Goal: Task Accomplishment & Management: Use online tool/utility

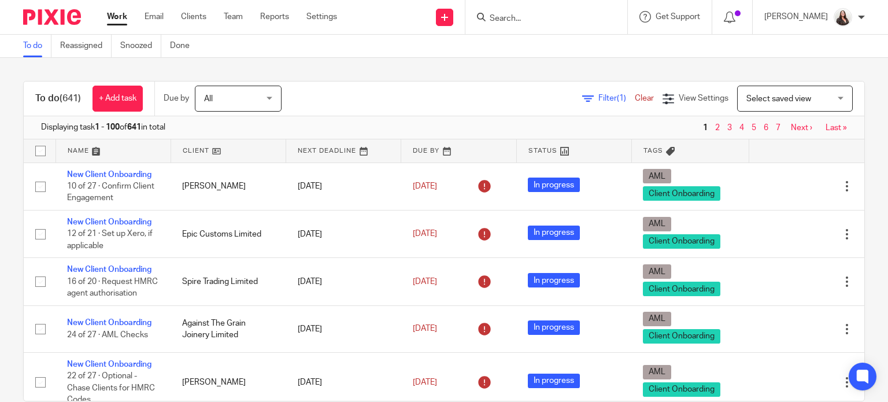
click at [514, 15] on input "Search" at bounding box center [541, 19] width 104 height 10
type input "l"
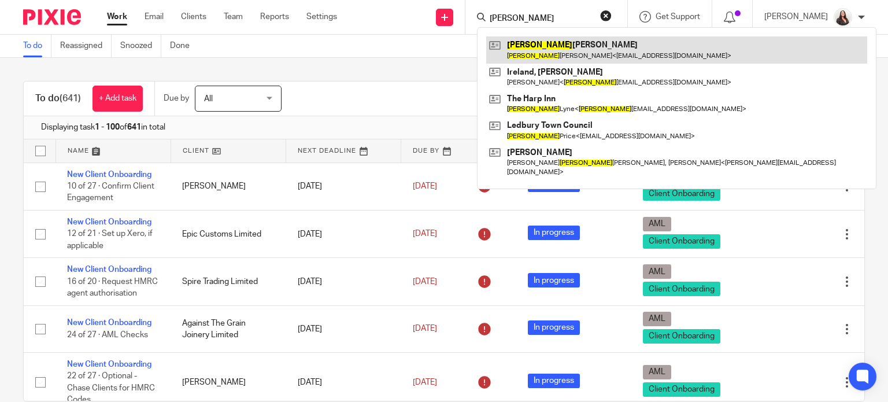
type input "[PERSON_NAME]"
click at [567, 46] on link at bounding box center [676, 49] width 381 height 27
click at [552, 43] on link at bounding box center [676, 49] width 381 height 27
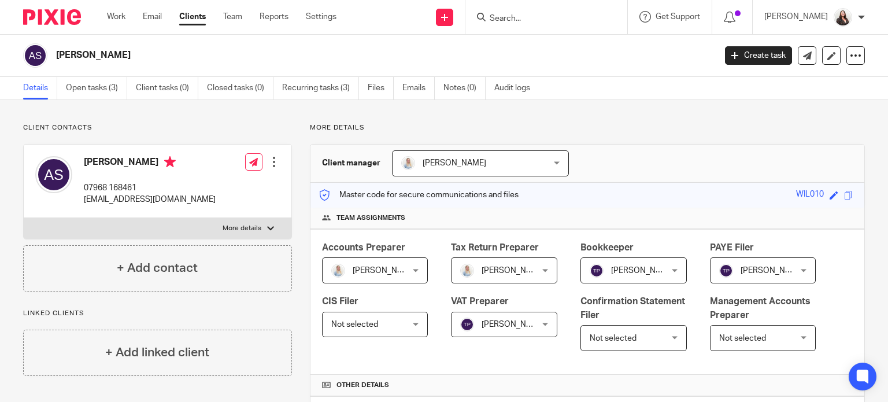
click at [263, 229] on label "More details" at bounding box center [158, 228] width 268 height 21
click at [24, 218] on input "More details" at bounding box center [23, 217] width 1 height 1
checkbox input "true"
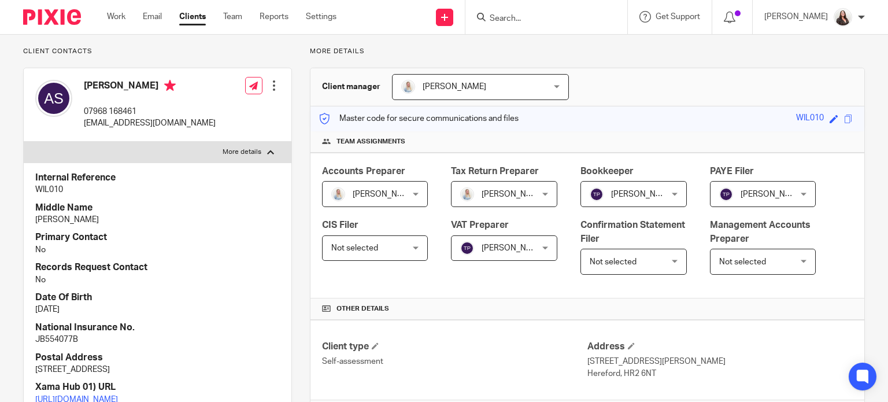
scroll to position [72, 0]
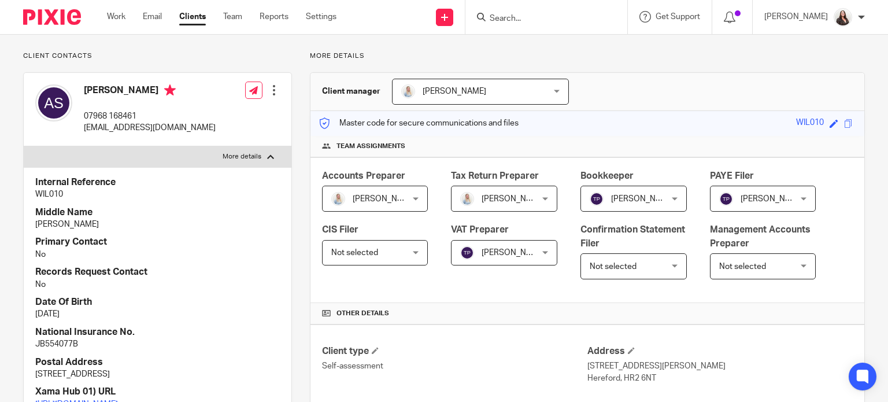
click at [268, 88] on div at bounding box center [274, 90] width 12 height 12
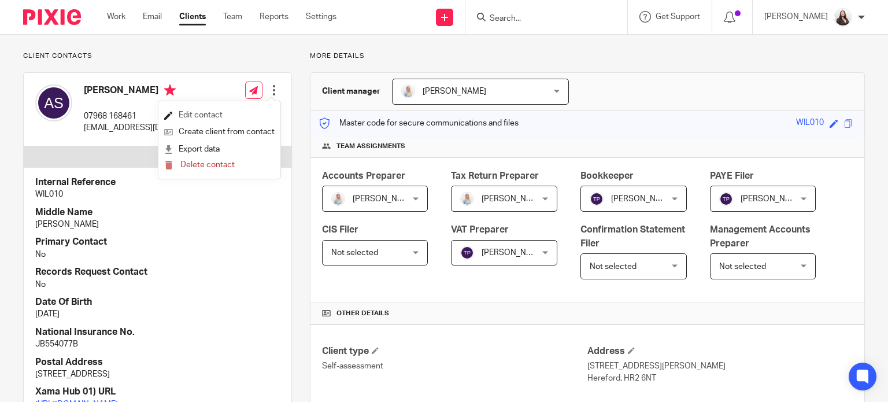
click at [201, 115] on link "Edit contact" at bounding box center [219, 115] width 110 height 17
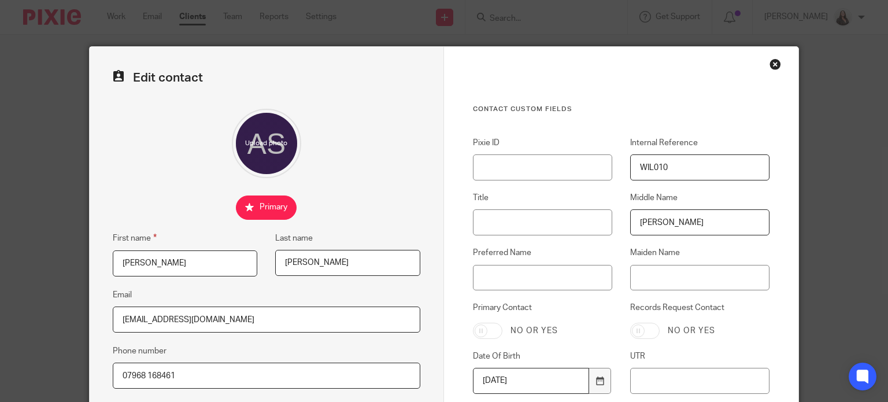
click at [770, 64] on div "Close this dialog window" at bounding box center [776, 64] width 12 height 12
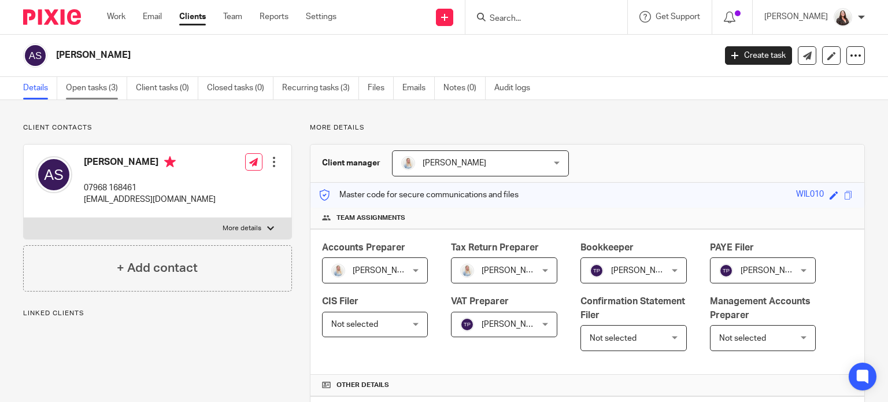
drag, startPoint x: 0, startPoint y: 0, endPoint x: 86, endPoint y: 88, distance: 123.1
click at [86, 88] on link "Open tasks (3)" at bounding box center [96, 88] width 61 height 23
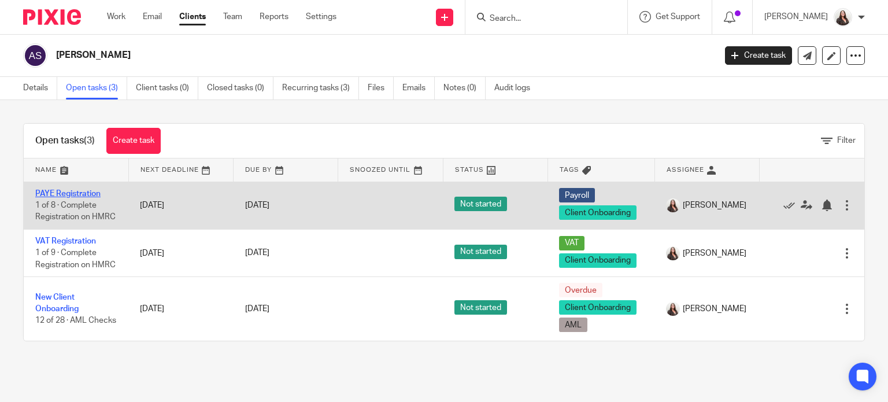
click at [59, 191] on link "PAYE Registration" at bounding box center [67, 194] width 65 height 8
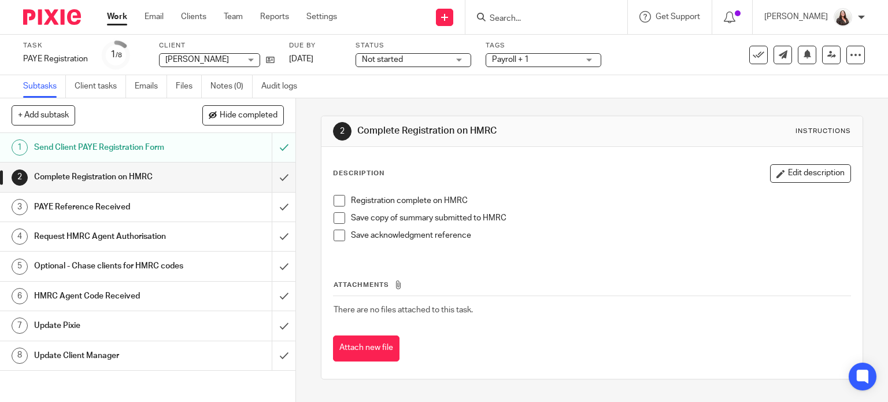
click at [338, 198] on span at bounding box center [340, 201] width 12 height 12
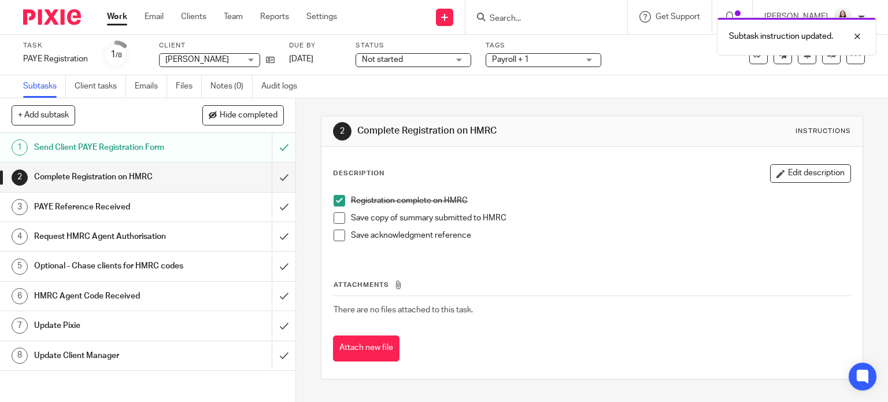
click at [340, 216] on span at bounding box center [340, 218] width 12 height 12
click at [337, 237] on span at bounding box center [340, 236] width 12 height 12
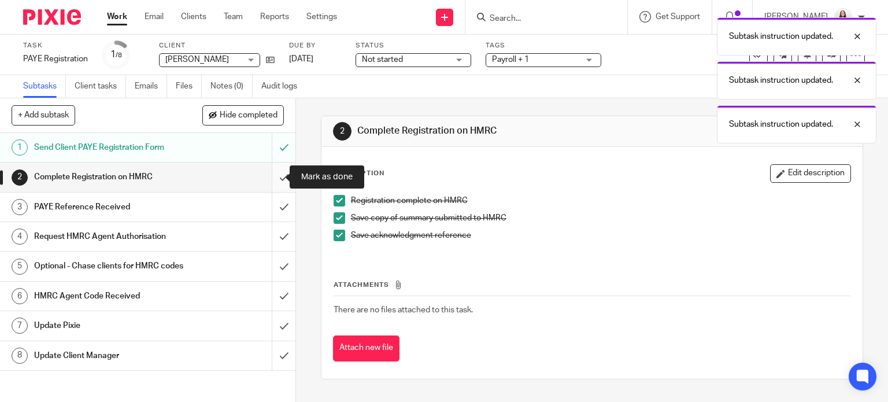
click at [275, 176] on input "submit" at bounding box center [148, 177] width 296 height 29
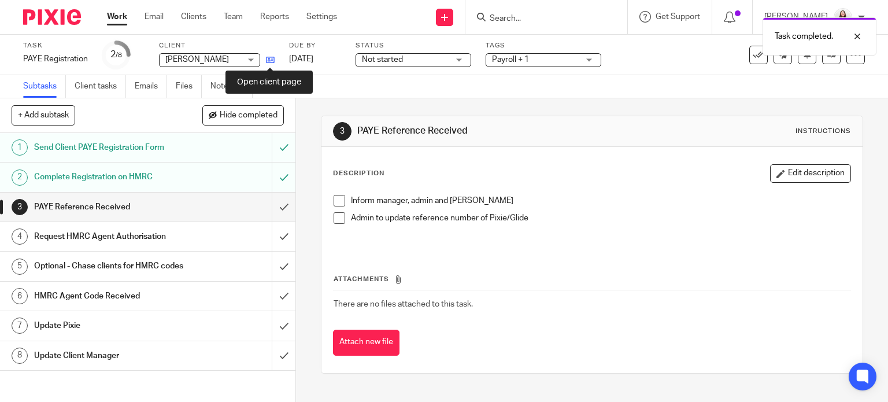
click at [270, 60] on icon at bounding box center [270, 60] width 9 height 9
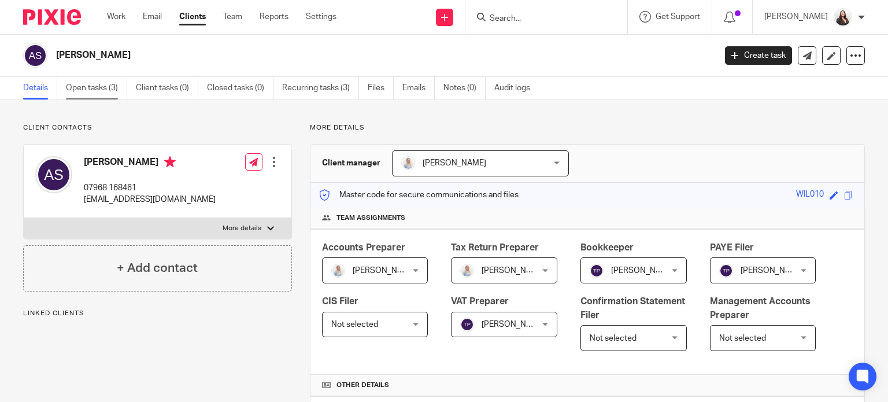
drag, startPoint x: 0, startPoint y: 0, endPoint x: 83, endPoint y: 84, distance: 118.2
click at [83, 84] on link "Open tasks (3)" at bounding box center [96, 88] width 61 height 23
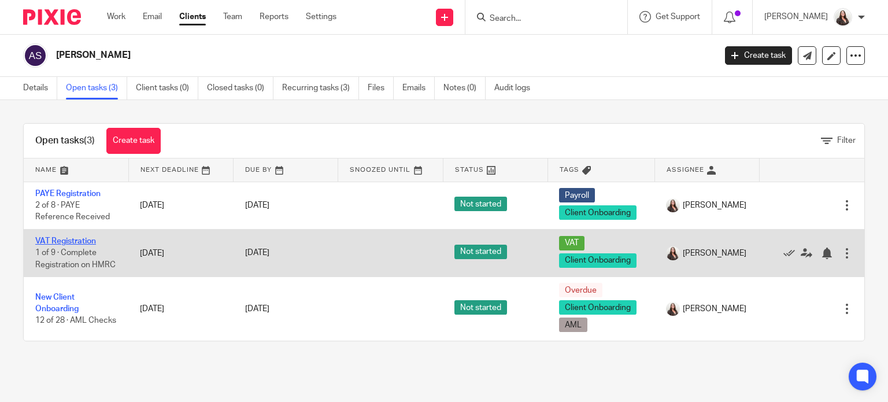
click at [65, 245] on link "VAT Registration" at bounding box center [65, 241] width 61 height 8
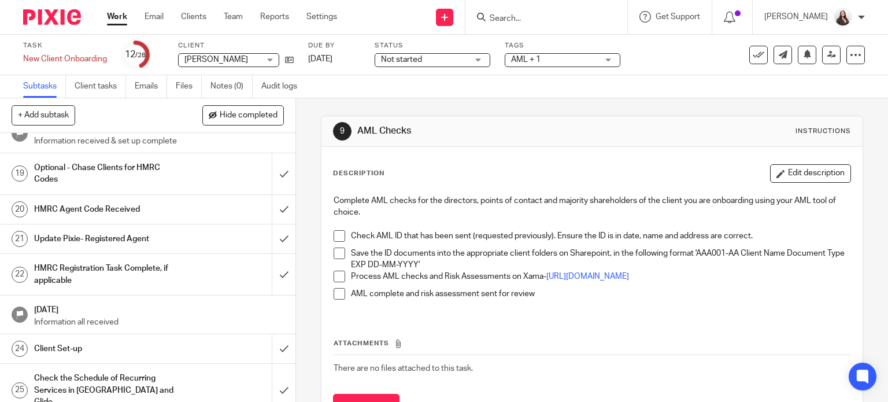
scroll to position [592, 0]
click at [83, 271] on h1 "HMRC Registration Task Complete, if applicable" at bounding box center [109, 273] width 151 height 29
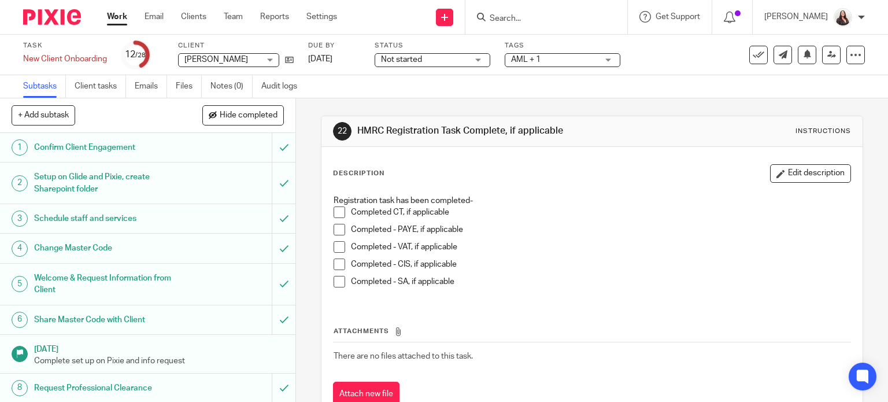
click at [335, 208] on span at bounding box center [340, 212] width 12 height 12
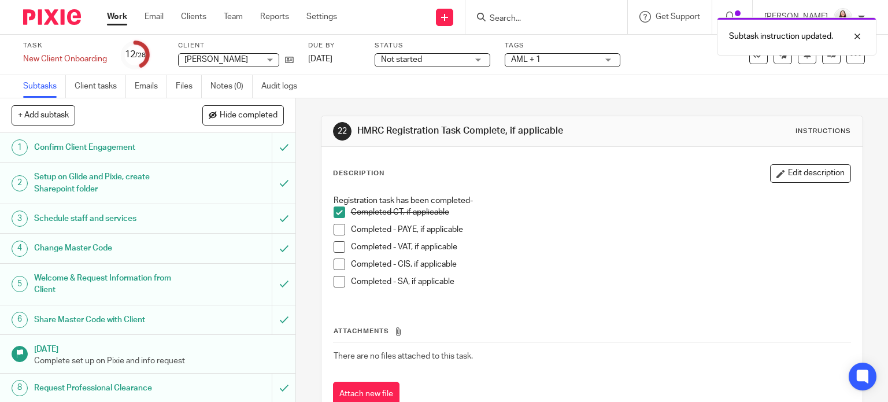
click at [334, 263] on span at bounding box center [340, 265] width 12 height 12
click at [336, 283] on span at bounding box center [340, 282] width 12 height 12
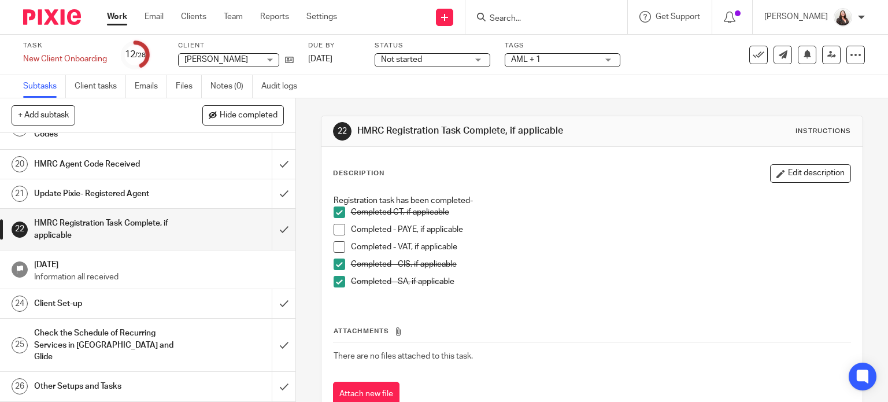
scroll to position [650, 0]
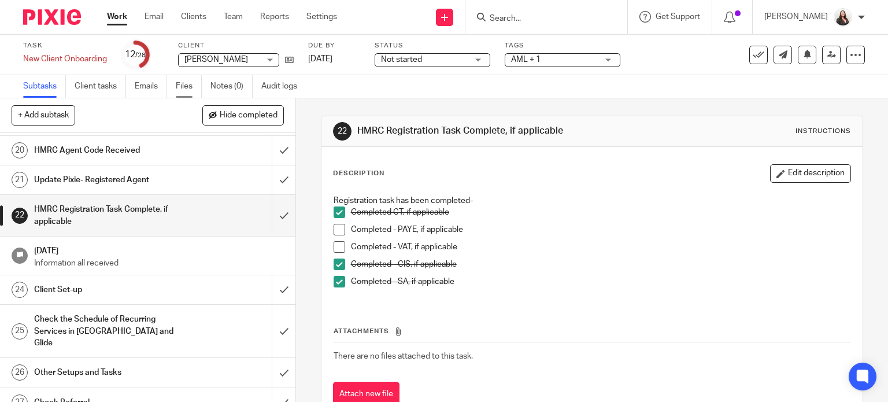
click at [190, 91] on link "Files" at bounding box center [189, 86] width 26 height 23
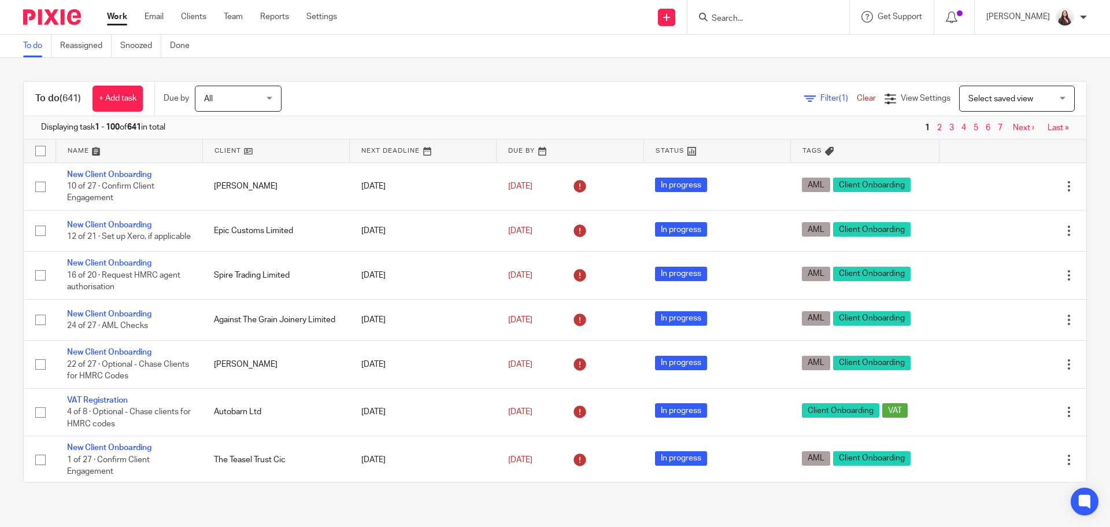
click at [798, 16] on input "Search" at bounding box center [763, 19] width 104 height 10
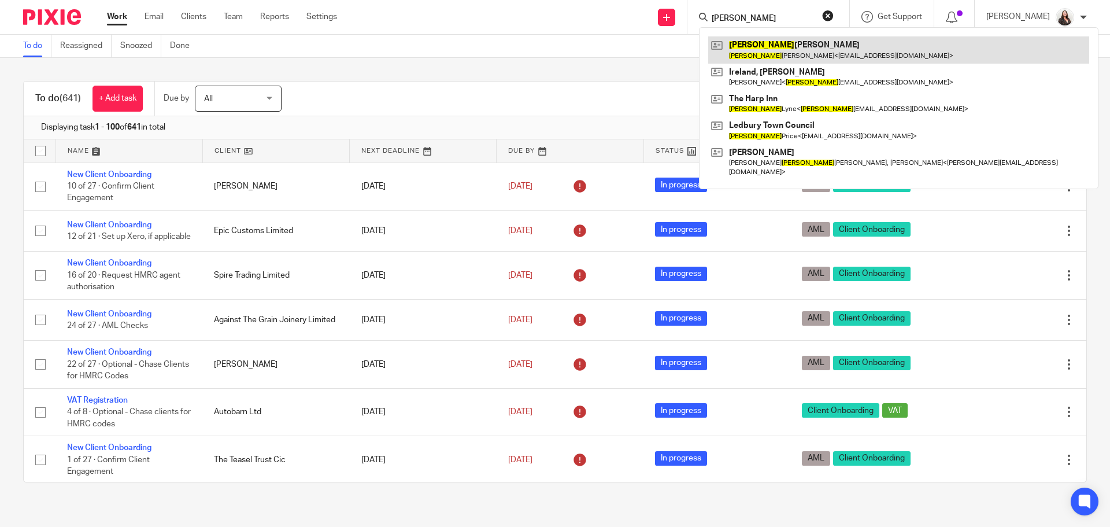
type input "[PERSON_NAME]"
click at [801, 52] on link at bounding box center [898, 49] width 381 height 27
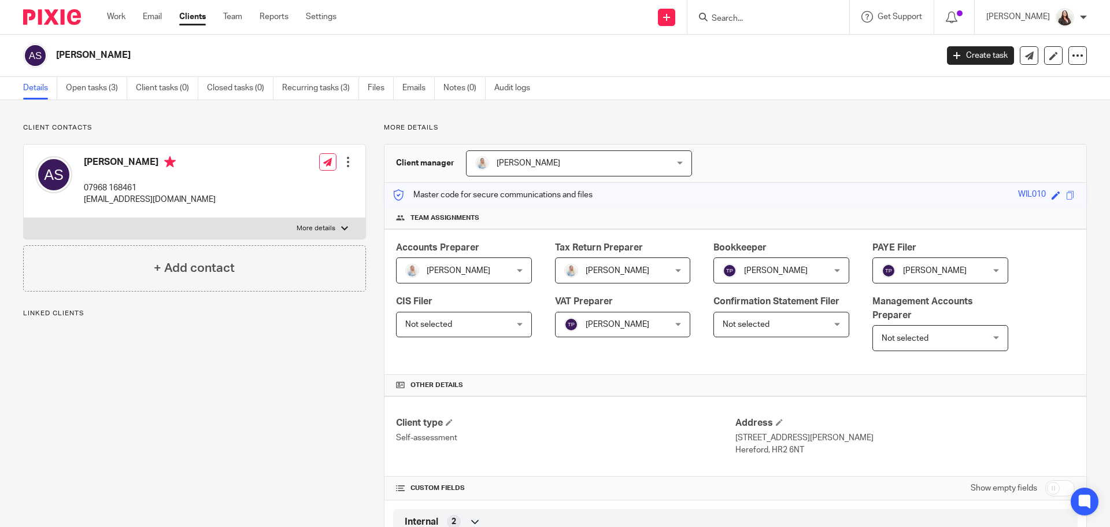
click at [320, 224] on p "More details" at bounding box center [316, 228] width 39 height 9
click at [24, 218] on input "More details" at bounding box center [23, 217] width 1 height 1
checkbox input "true"
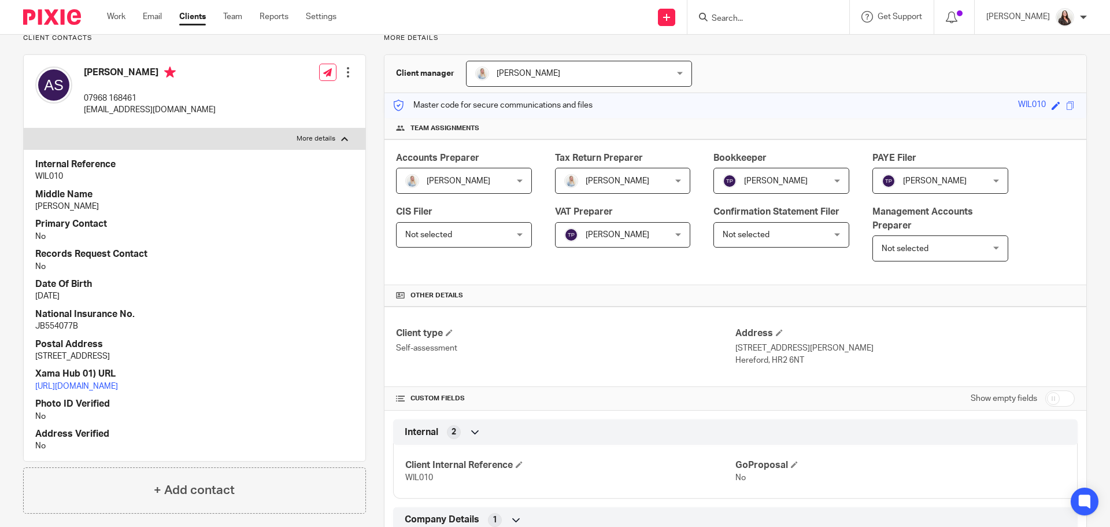
scroll to position [101, 0]
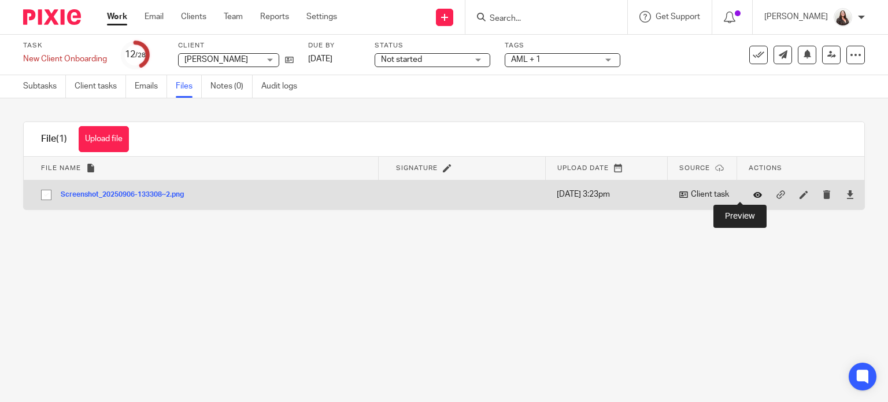
click at [754, 197] on icon at bounding box center [758, 194] width 9 height 9
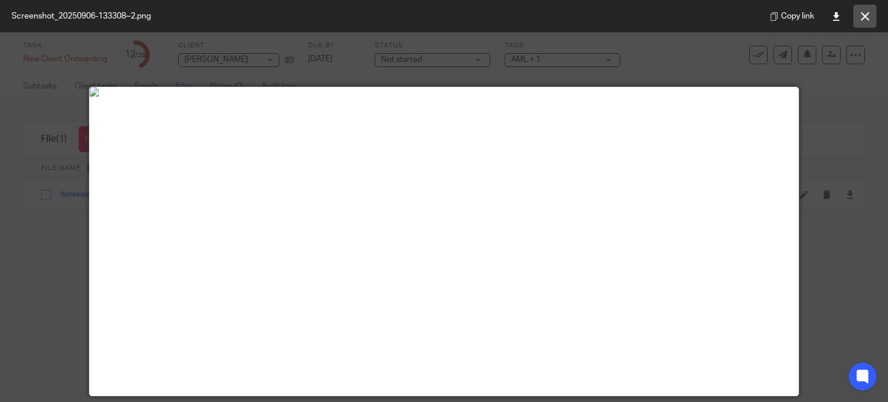
click at [859, 18] on button at bounding box center [865, 16] width 23 height 23
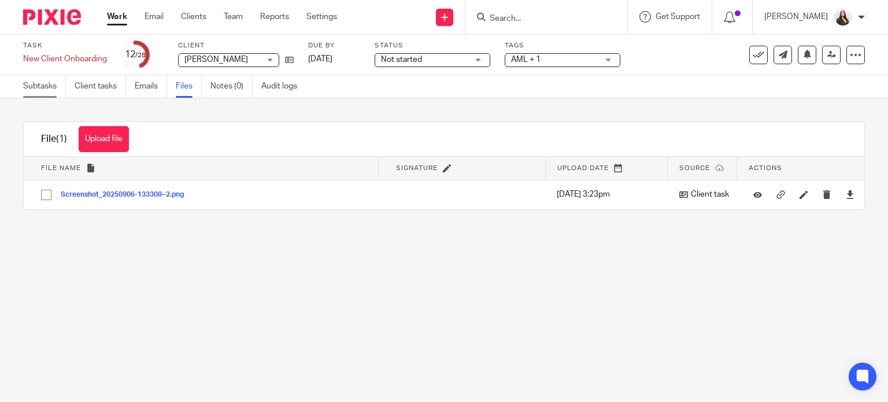
click at [43, 93] on link "Subtasks" at bounding box center [44, 86] width 43 height 23
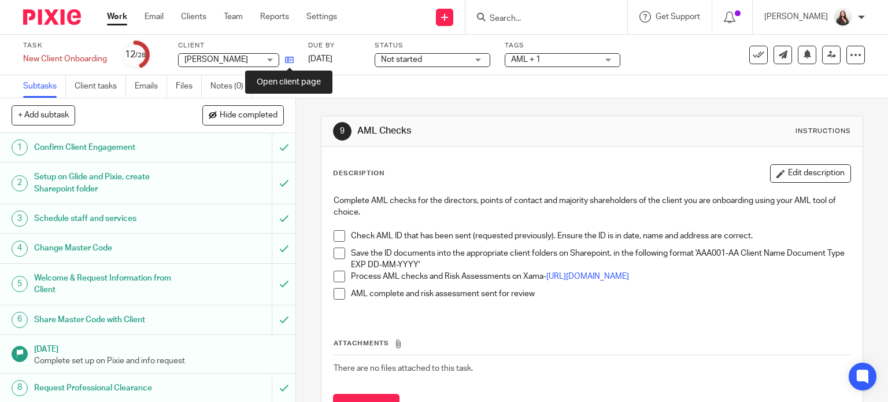
click at [290, 60] on icon at bounding box center [289, 60] width 9 height 9
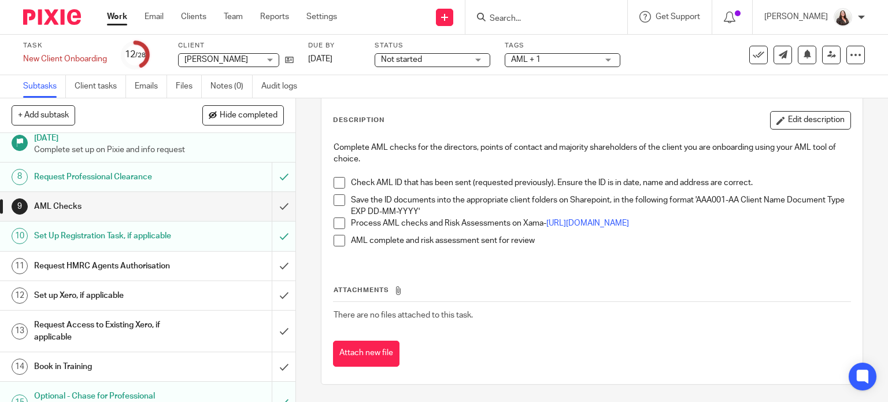
scroll to position [187, 0]
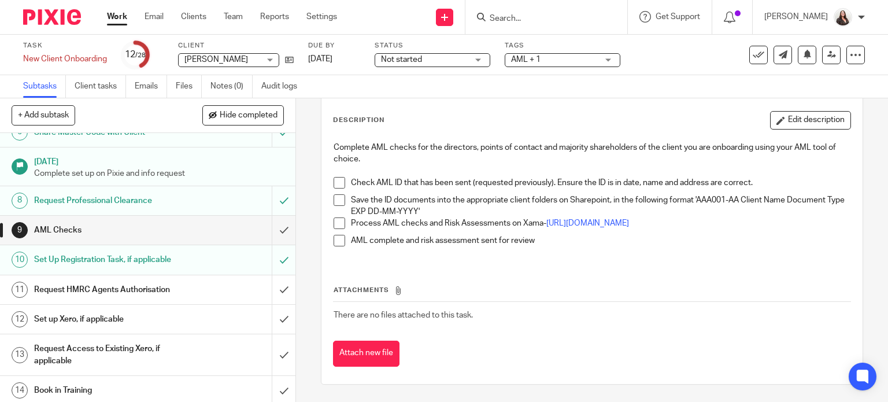
click at [101, 286] on h1 "Request HMRC Agents Authorisation" at bounding box center [109, 289] width 151 height 17
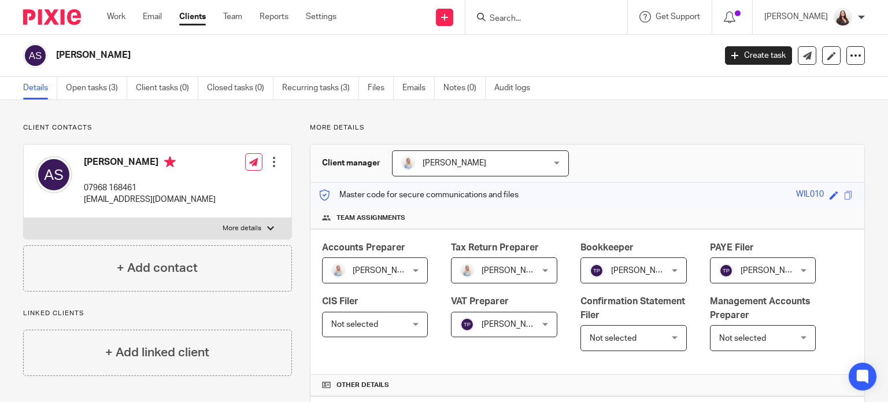
click at [530, 27] on div at bounding box center [547, 17] width 162 height 34
click at [521, 16] on input "Search" at bounding box center [541, 19] width 104 height 10
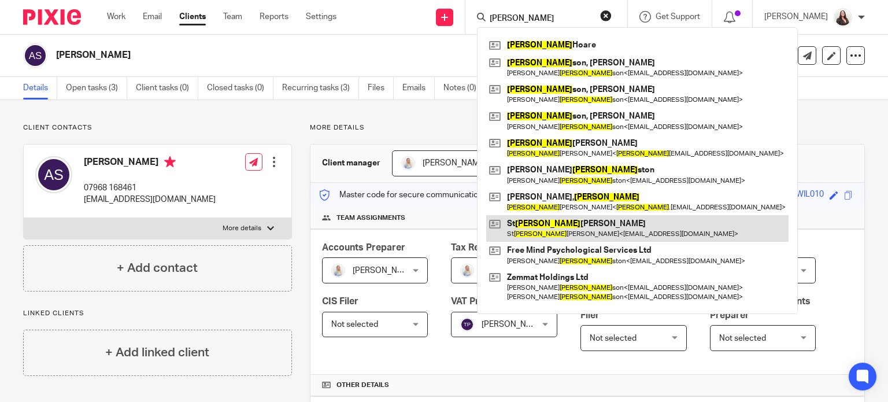
type input "[PERSON_NAME]"
click at [549, 228] on link at bounding box center [637, 228] width 302 height 27
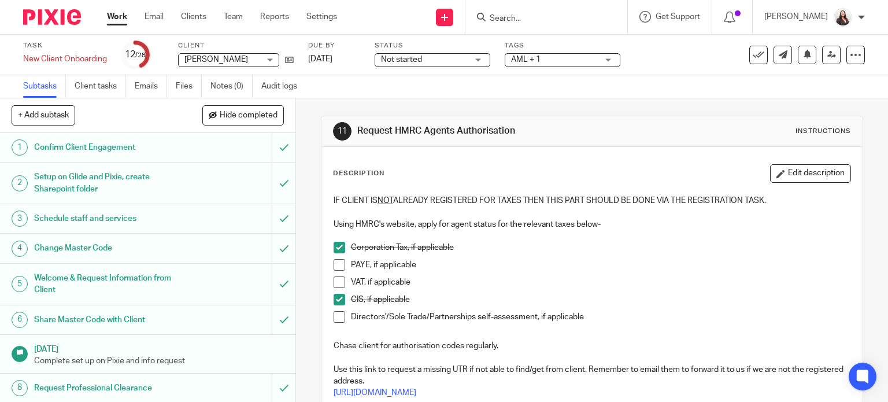
click at [335, 319] on span at bounding box center [340, 317] width 12 height 12
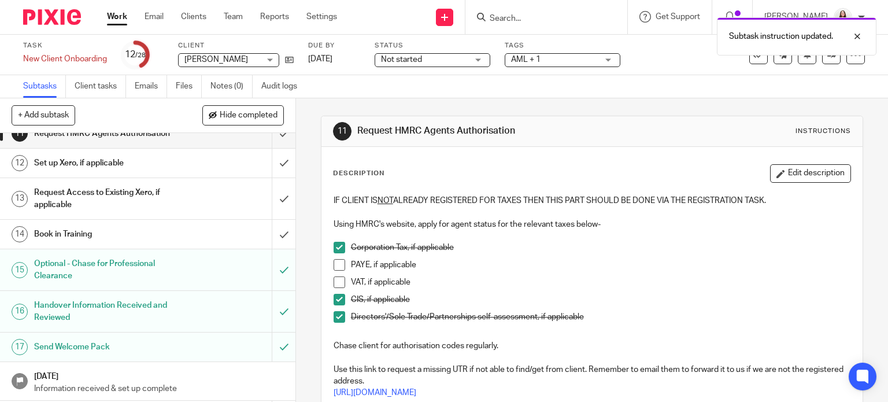
scroll to position [361, 0]
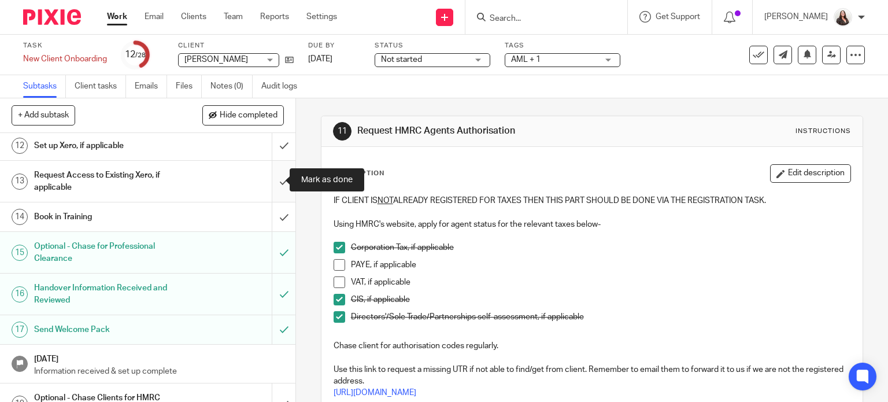
click at [275, 176] on input "submit" at bounding box center [148, 181] width 296 height 41
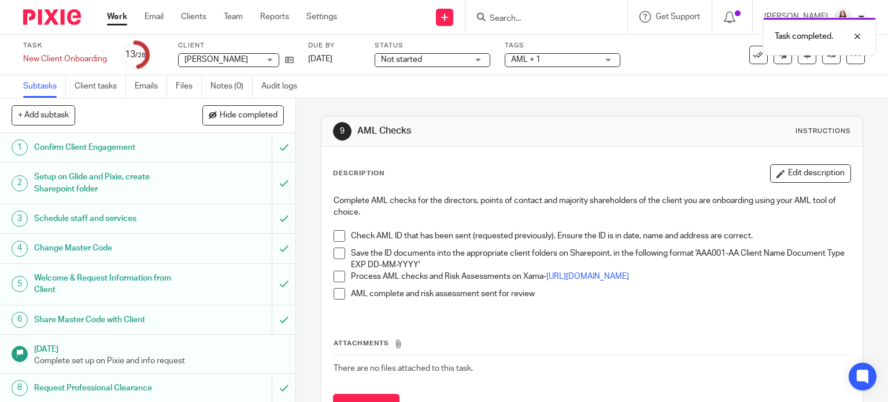
scroll to position [130, 0]
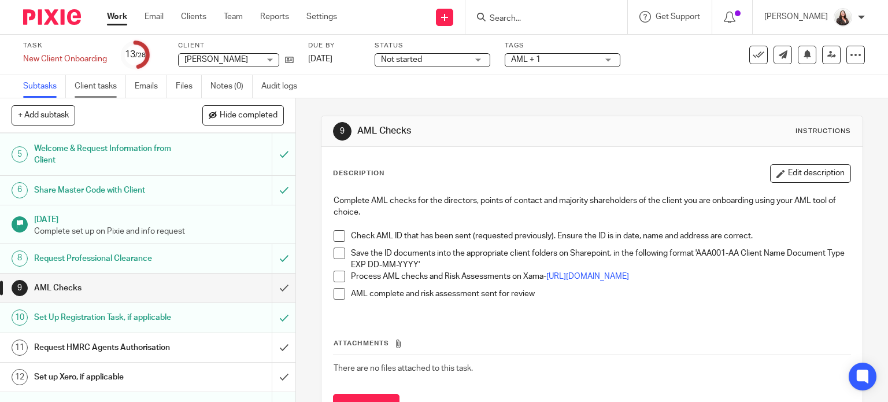
click at [111, 91] on link "Client tasks" at bounding box center [100, 86] width 51 height 23
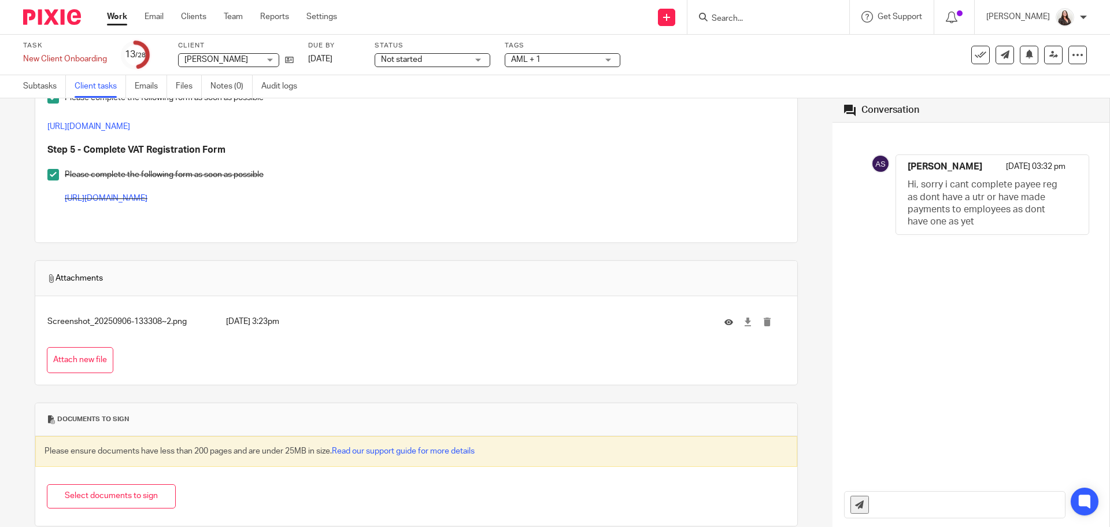
scroll to position [537, 0]
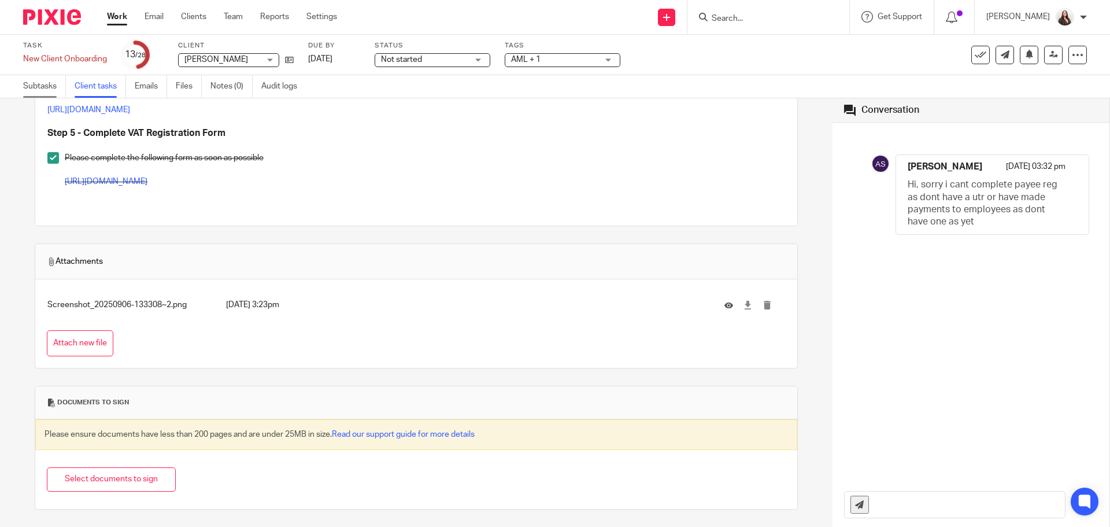
click at [43, 81] on link "Subtasks" at bounding box center [44, 86] width 43 height 23
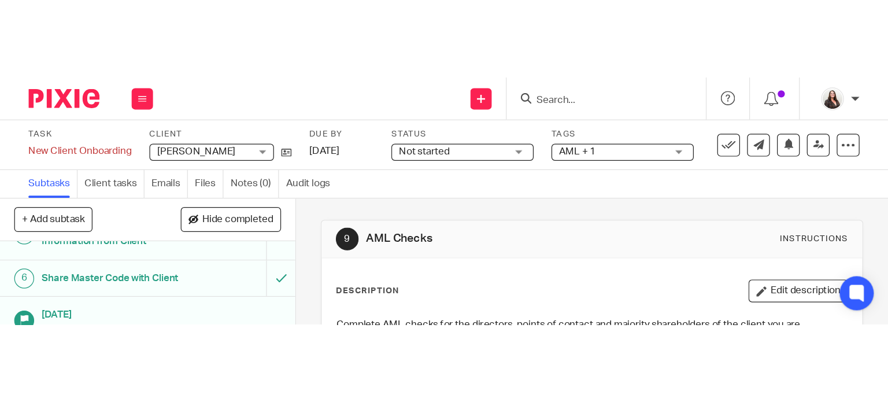
scroll to position [157, 0]
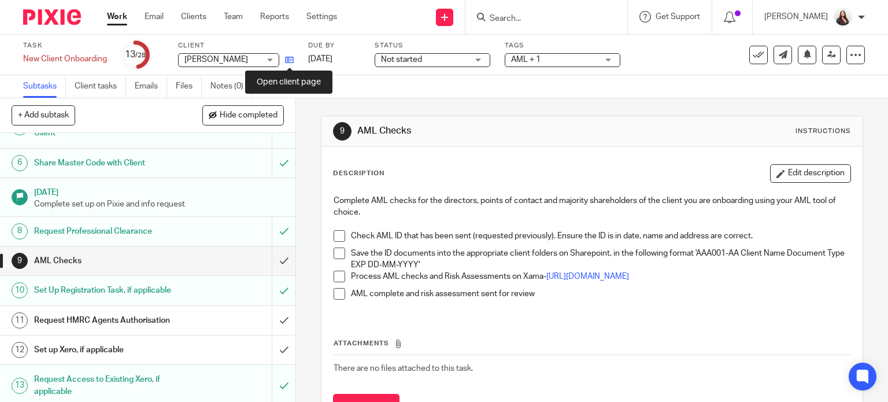
click at [287, 57] on icon at bounding box center [289, 60] width 9 height 9
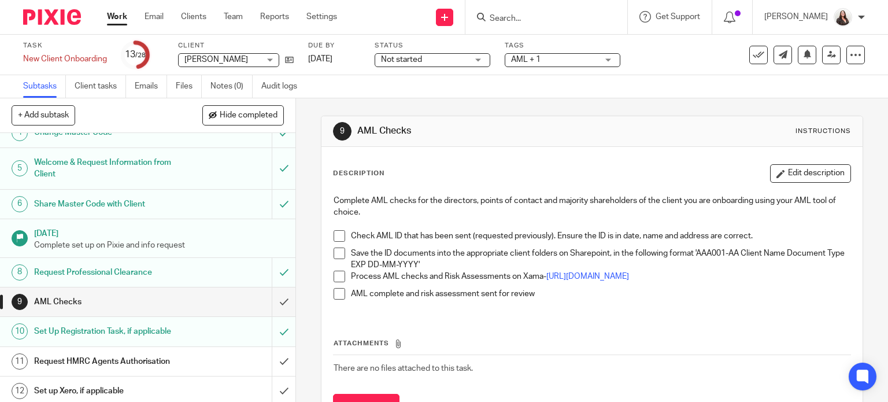
scroll to position [145, 0]
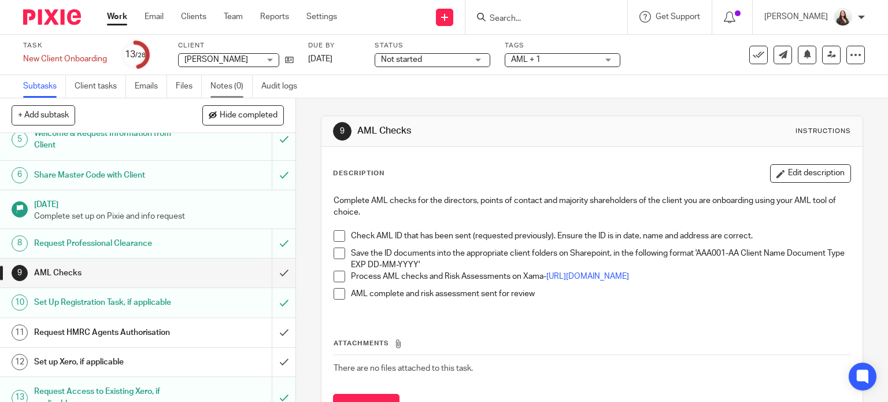
click at [230, 85] on link "Notes (0)" at bounding box center [232, 86] width 42 height 23
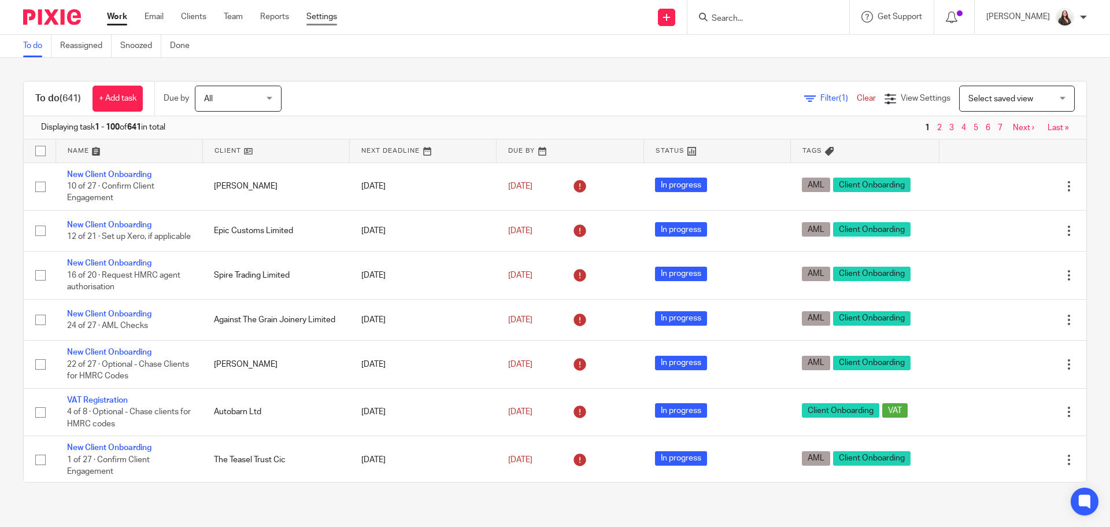
click at [335, 13] on link "Settings" at bounding box center [322, 17] width 31 height 12
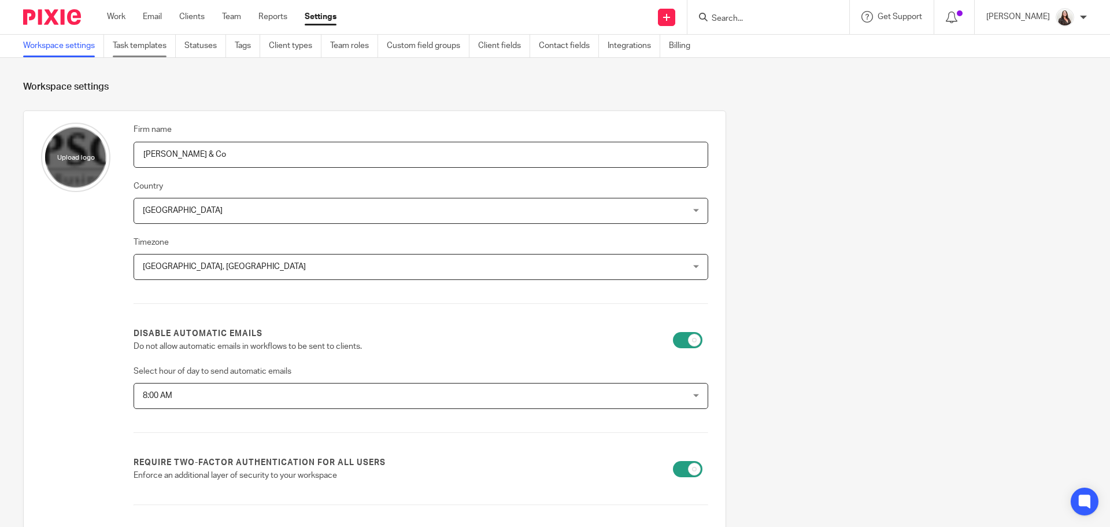
click at [145, 45] on link "Task templates" at bounding box center [144, 46] width 63 height 23
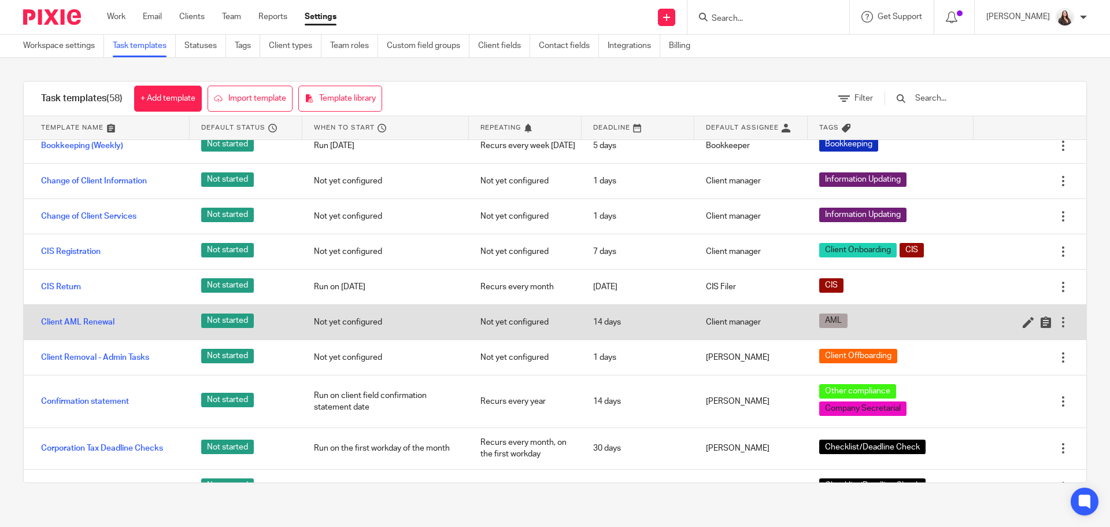
scroll to position [304, 0]
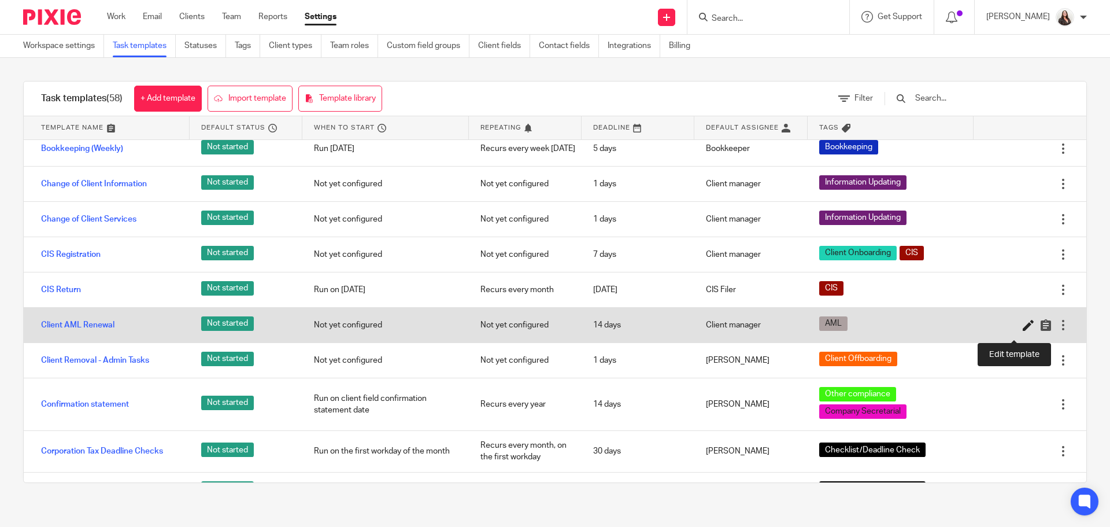
click at [1023, 331] on icon at bounding box center [1029, 325] width 12 height 12
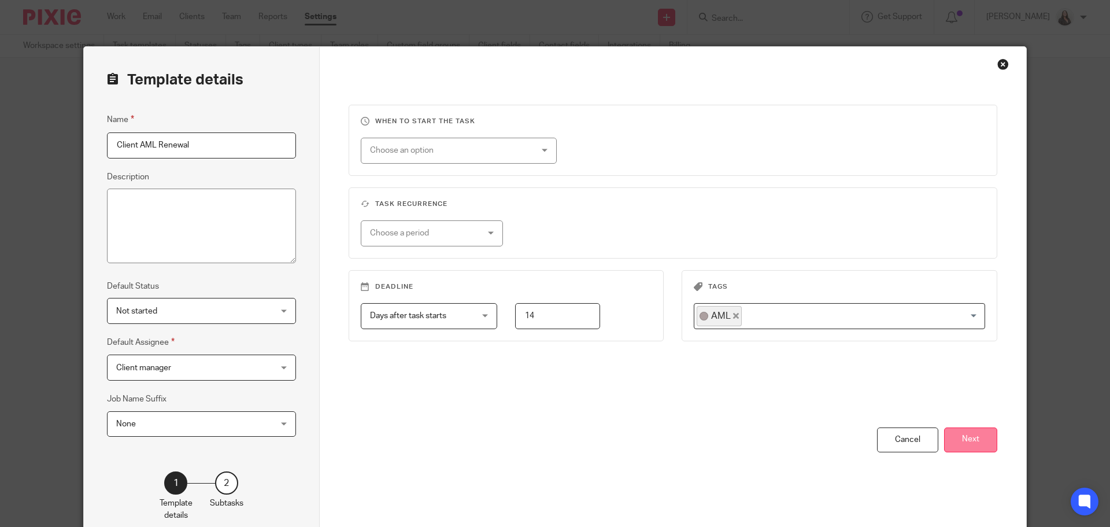
click at [975, 437] on button "Next" at bounding box center [970, 439] width 53 height 25
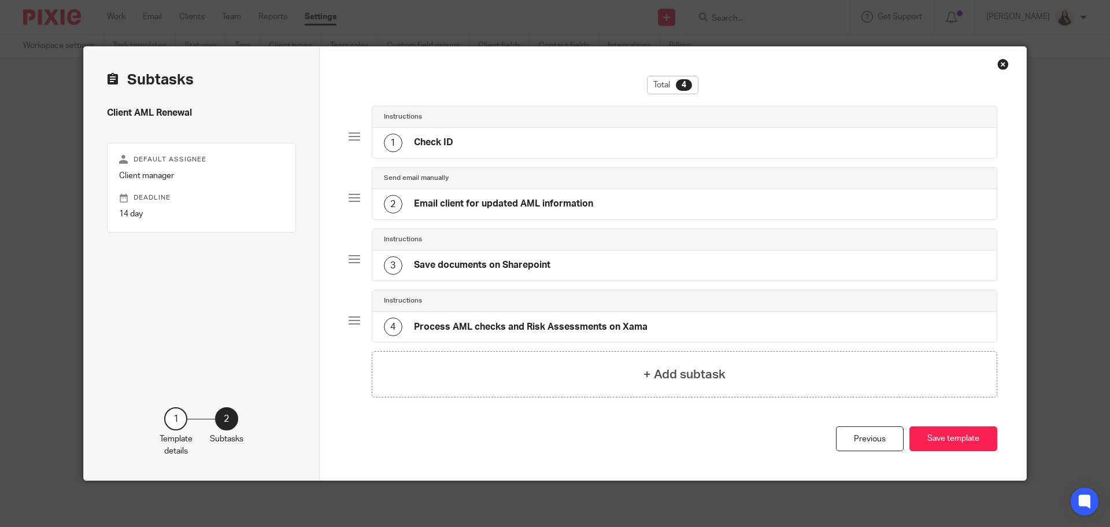
click at [440, 202] on h4 "Email client for updated AML information" at bounding box center [503, 204] width 179 height 12
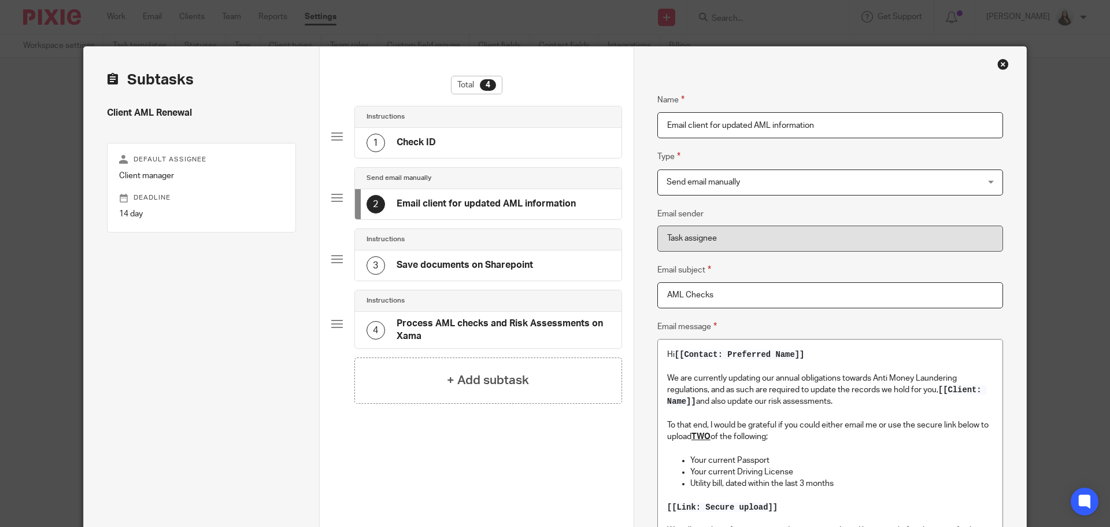
drag, startPoint x: 1001, startPoint y: 64, endPoint x: 990, endPoint y: 64, distance: 11.0
click at [1001, 63] on div "Close this dialog window" at bounding box center [1004, 64] width 12 height 12
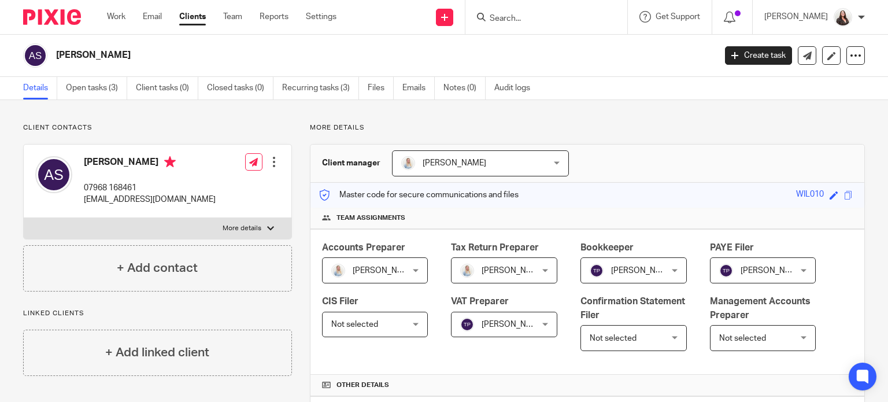
click at [541, 16] on input "Search" at bounding box center [541, 19] width 104 height 10
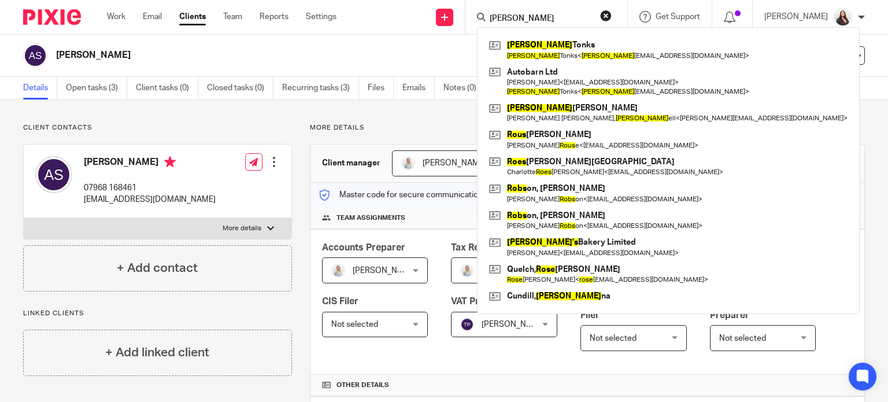
drag, startPoint x: 525, startPoint y: 16, endPoint x: 494, endPoint y: 10, distance: 31.2
click at [494, 10] on div "ross Ross Tonks Ross Tonks < ross tonks@hotmail.co.uk > Autobarn Ltd Charlotte …" at bounding box center [547, 17] width 162 height 34
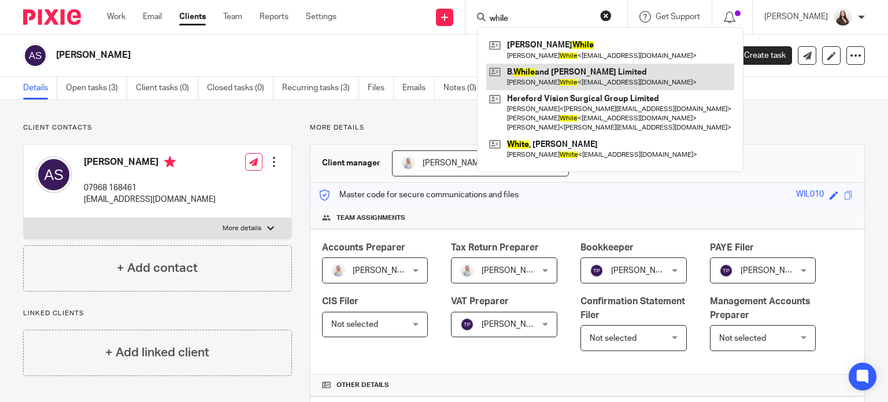
type input "while"
click at [557, 78] on link at bounding box center [610, 77] width 248 height 27
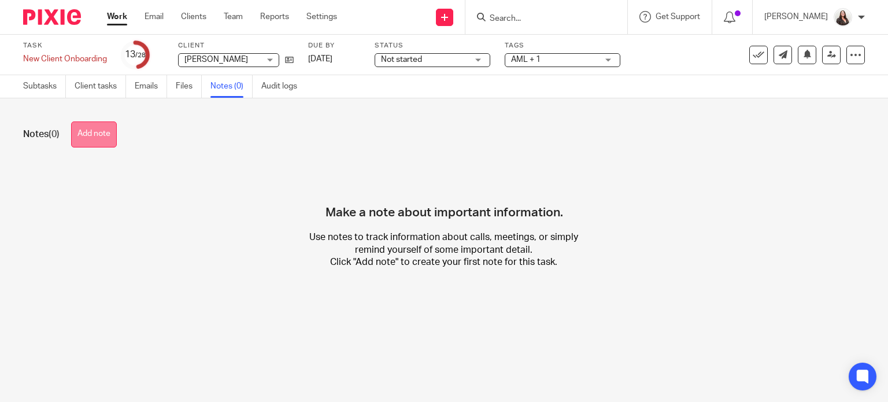
click at [107, 134] on button "Add note" at bounding box center [94, 134] width 46 height 26
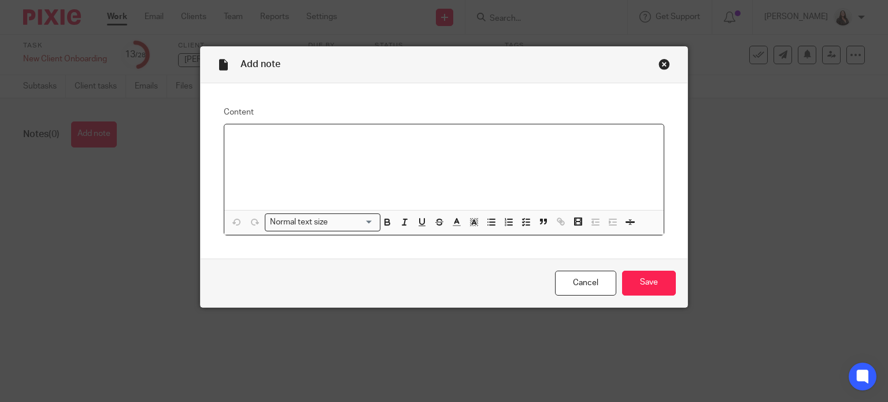
click at [242, 136] on p at bounding box center [445, 140] width 422 height 12
click at [638, 280] on input "Save" at bounding box center [649, 283] width 54 height 25
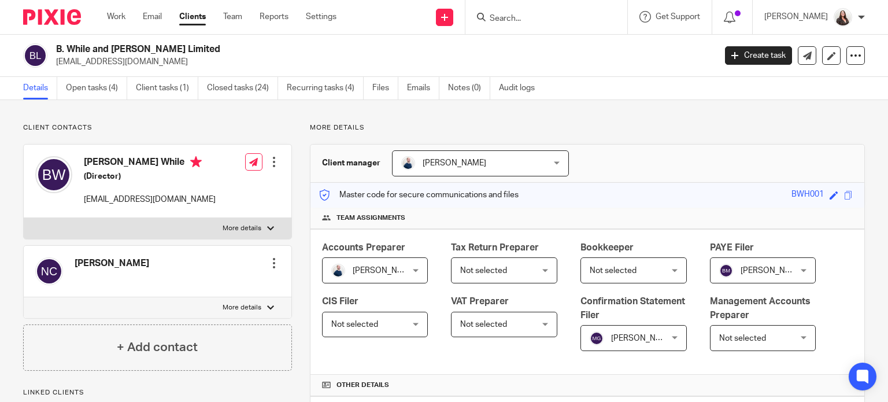
click at [555, 16] on input "Search" at bounding box center [541, 19] width 104 height 10
click at [106, 87] on link "Open tasks (4)" at bounding box center [96, 88] width 61 height 23
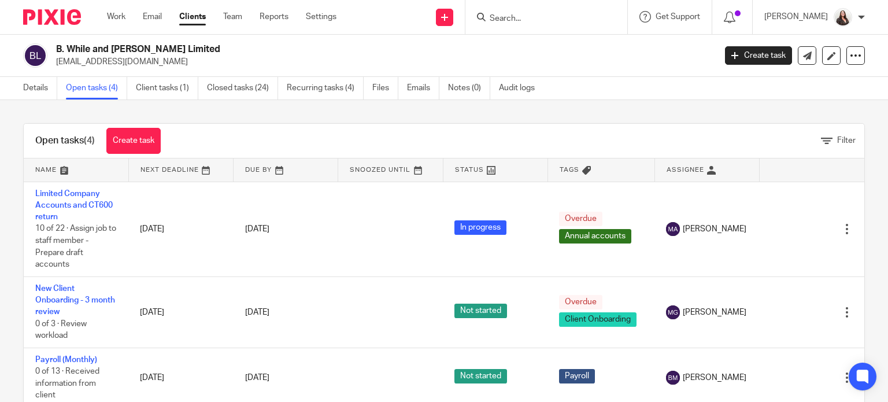
click at [88, 87] on link "Open tasks (4)" at bounding box center [96, 88] width 61 height 23
click at [527, 13] on form at bounding box center [550, 17] width 123 height 14
click at [525, 19] on input "Search" at bounding box center [541, 19] width 104 height 10
click at [545, 20] on input "Search" at bounding box center [541, 19] width 104 height 10
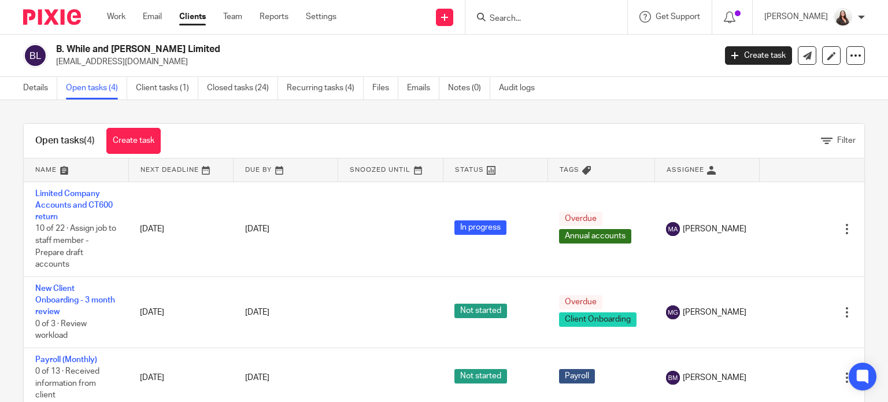
click at [541, 14] on input "Search" at bounding box center [541, 19] width 104 height 10
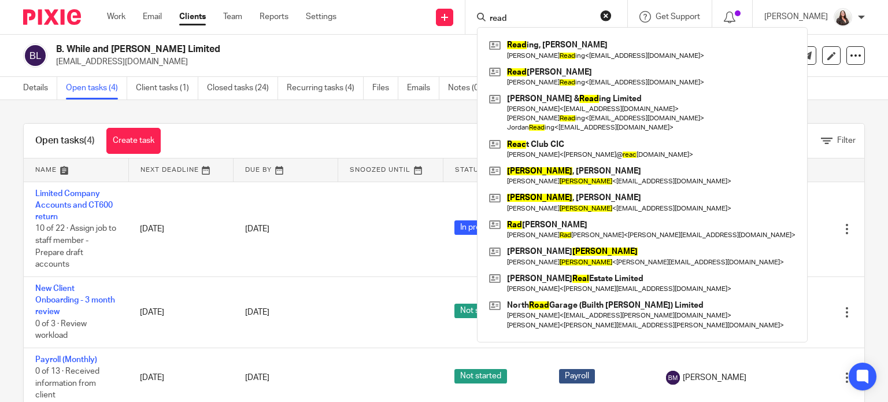
type input "read"
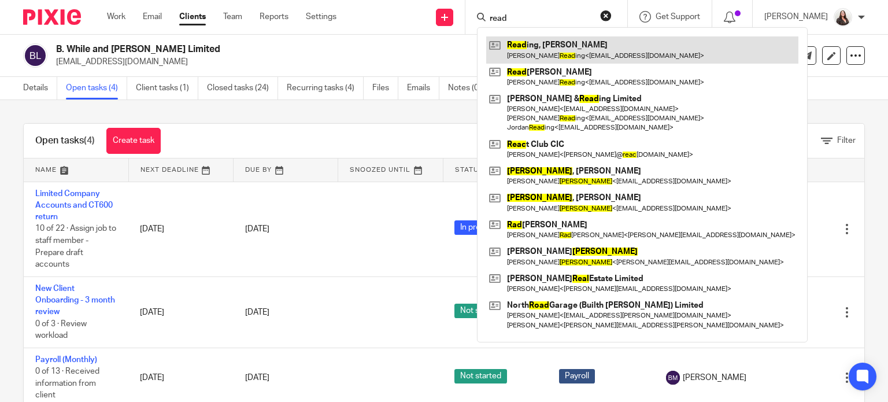
click at [553, 42] on link at bounding box center [642, 49] width 312 height 27
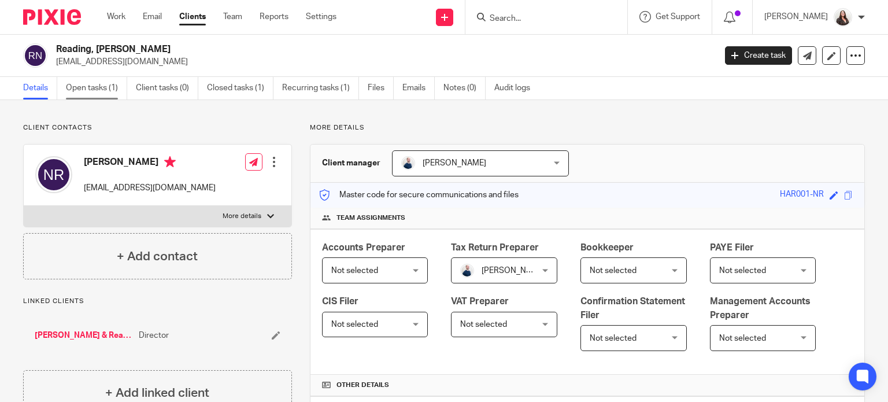
click at [88, 82] on link "Open tasks (1)" at bounding box center [96, 88] width 61 height 23
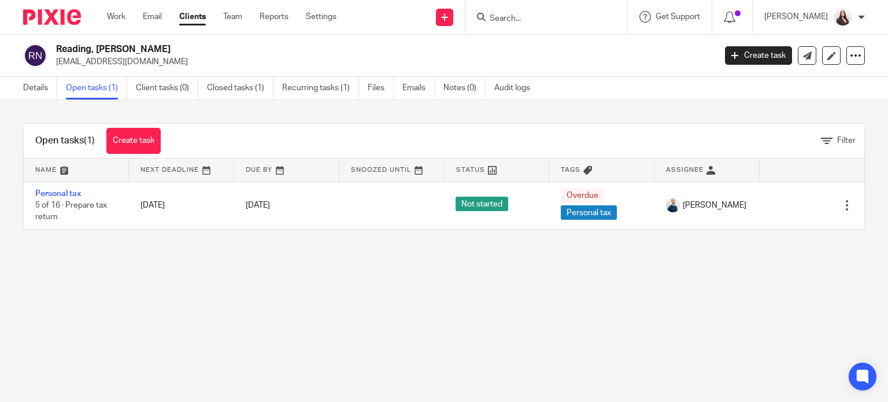
click at [536, 19] on input "Search" at bounding box center [541, 19] width 104 height 10
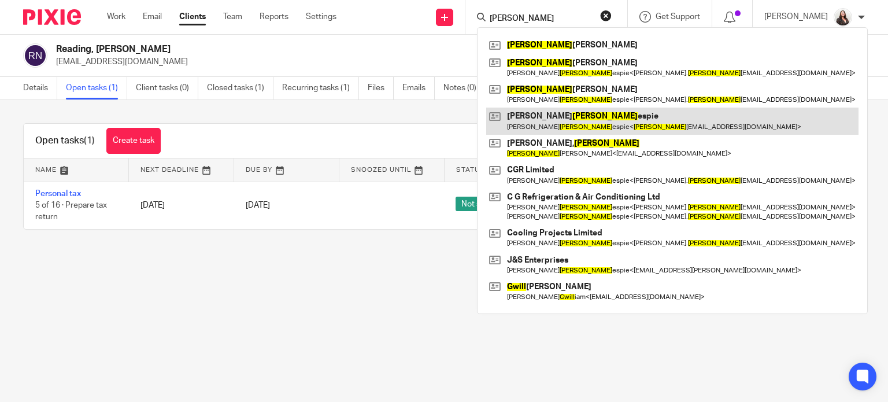
type input "gill"
click at [560, 117] on link at bounding box center [672, 121] width 372 height 27
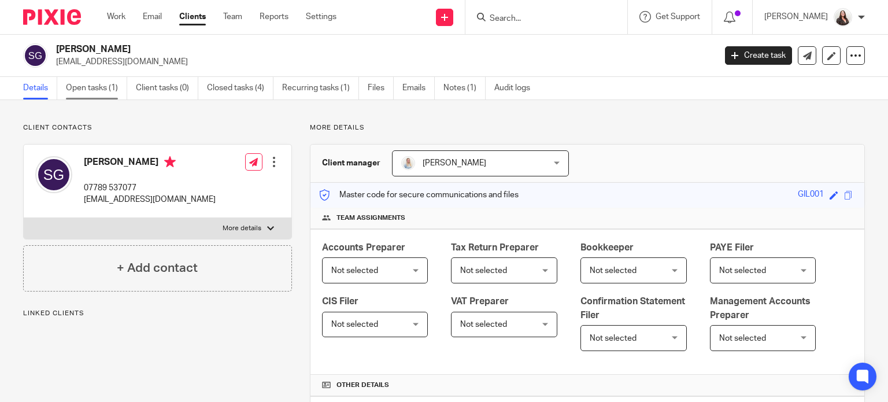
click at [102, 85] on link "Open tasks (1)" at bounding box center [96, 88] width 61 height 23
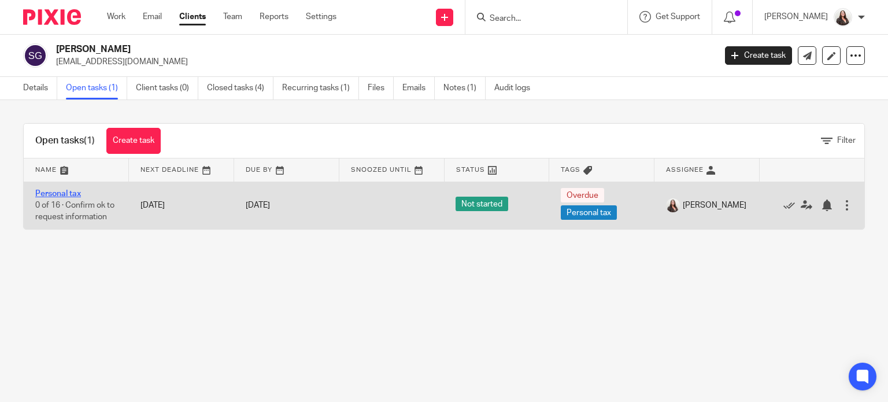
click at [47, 194] on link "Personal tax" at bounding box center [58, 194] width 46 height 8
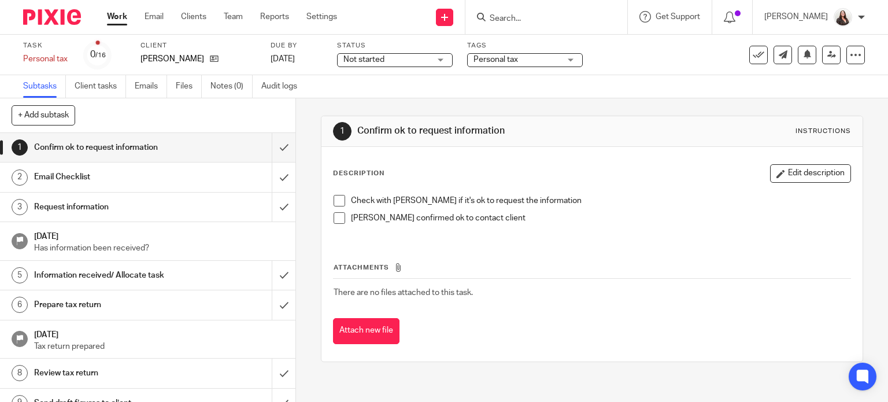
click at [338, 201] on span at bounding box center [340, 201] width 12 height 12
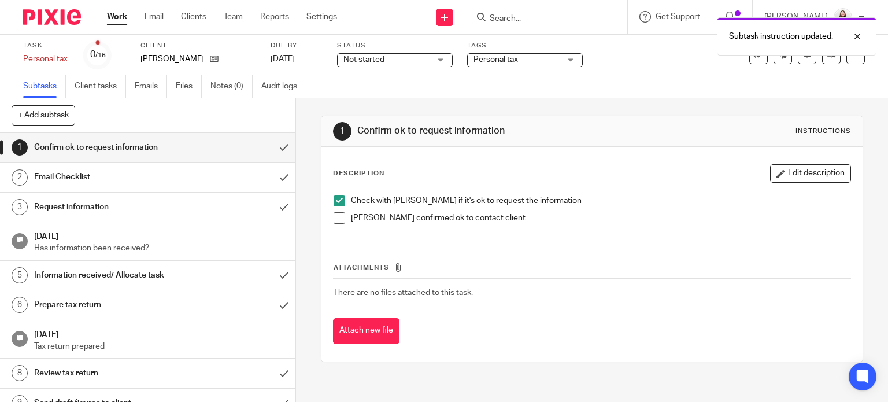
click at [336, 213] on span at bounding box center [340, 218] width 12 height 12
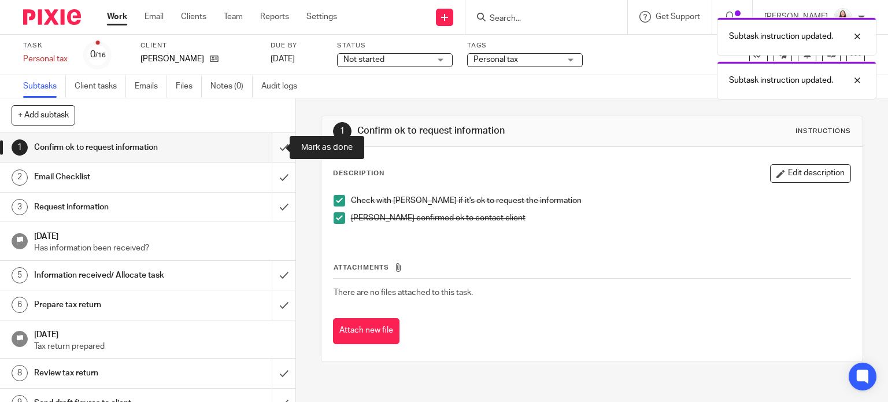
click at [271, 148] on input "submit" at bounding box center [148, 147] width 296 height 29
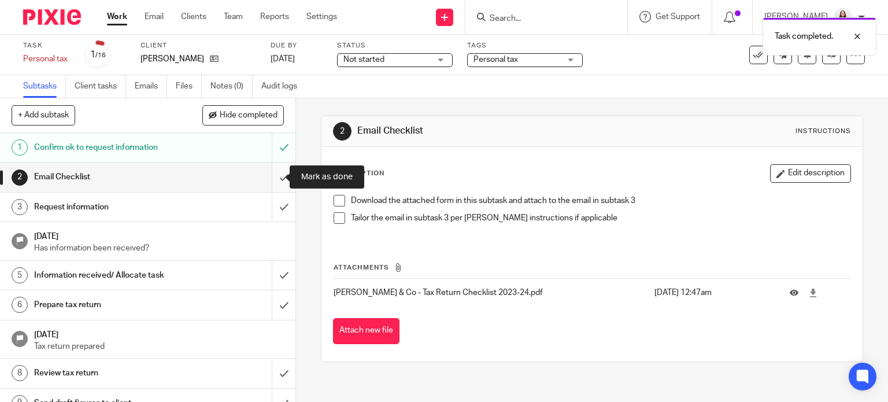
click at [270, 178] on input "submit" at bounding box center [148, 177] width 296 height 29
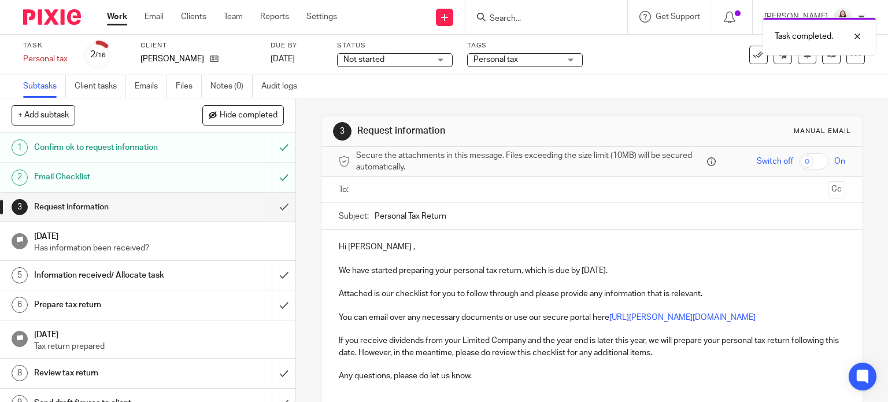
click at [268, 205] on input "submit" at bounding box center [148, 207] width 296 height 29
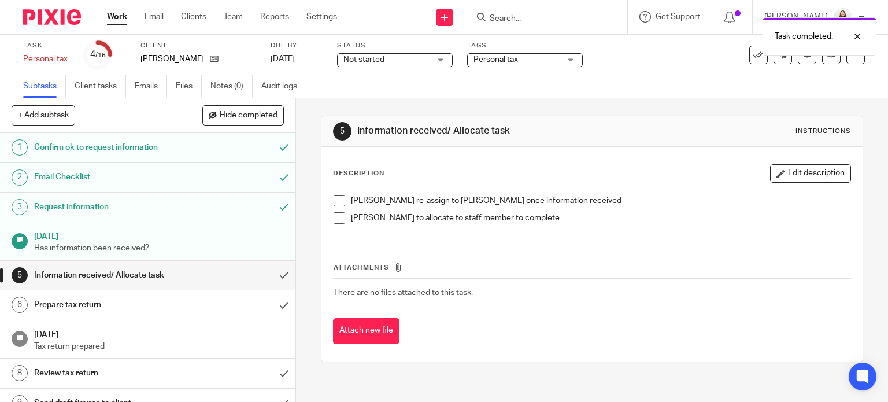
click at [335, 204] on span at bounding box center [340, 201] width 12 height 12
click at [338, 220] on span at bounding box center [340, 218] width 12 height 12
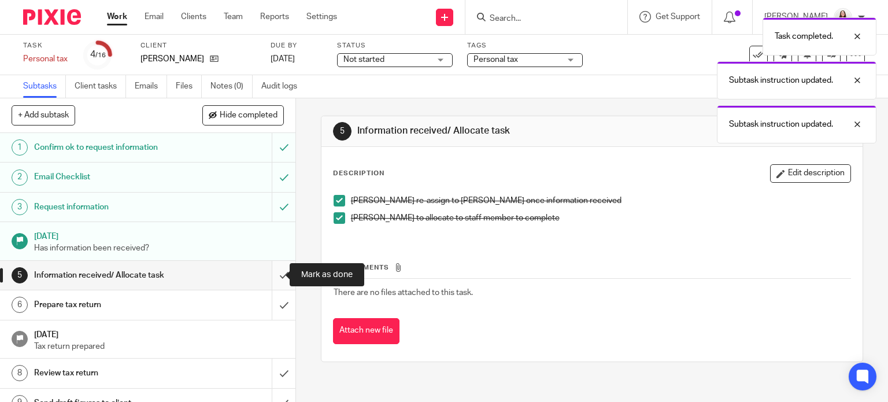
click at [273, 275] on input "submit" at bounding box center [148, 275] width 296 height 29
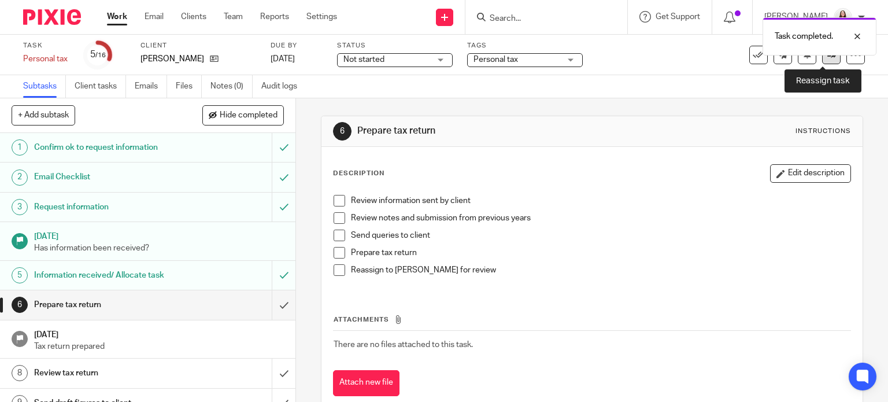
click at [828, 57] on icon at bounding box center [832, 54] width 9 height 9
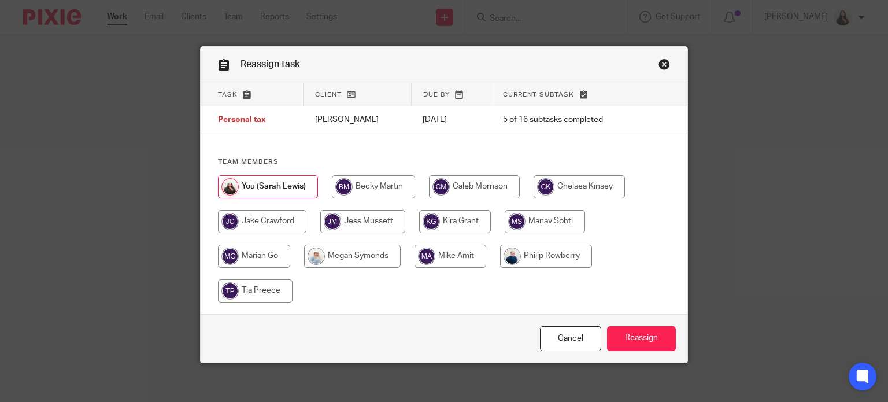
click at [662, 65] on link "Close this dialog window" at bounding box center [665, 66] width 12 height 16
